Goal: Navigation & Orientation: Go to known website

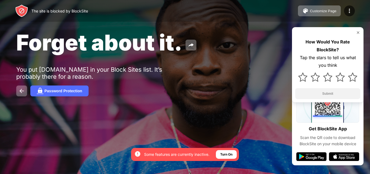
click at [359, 30] on img at bounding box center [358, 32] width 4 height 4
